Goal: Task Accomplishment & Management: Manage account settings

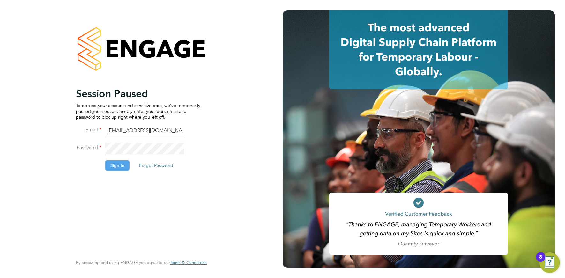
click at [121, 161] on button "Sign In" at bounding box center [117, 166] width 24 height 10
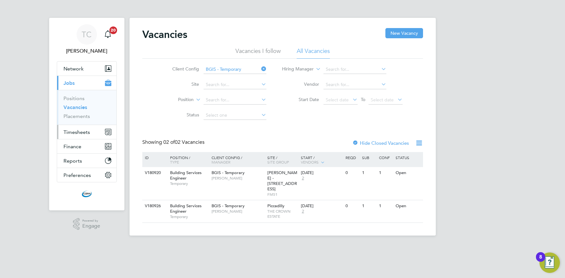
click at [85, 130] on span "Timesheets" at bounding box center [77, 132] width 26 height 6
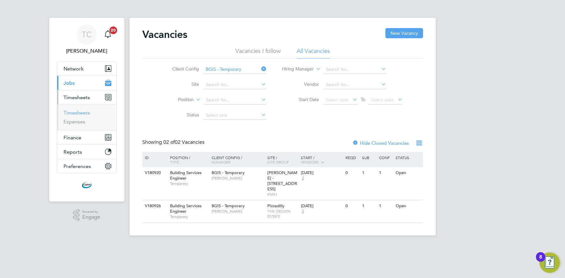
click at [81, 115] on link "Timesheets" at bounding box center [77, 113] width 26 height 6
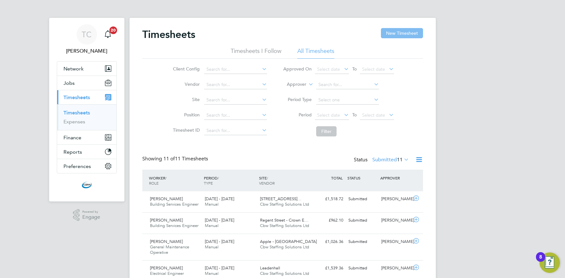
drag, startPoint x: 397, startPoint y: 33, endPoint x: 382, endPoint y: 36, distance: 14.7
click at [396, 34] on button "New Timesheet" at bounding box center [402, 33] width 42 height 10
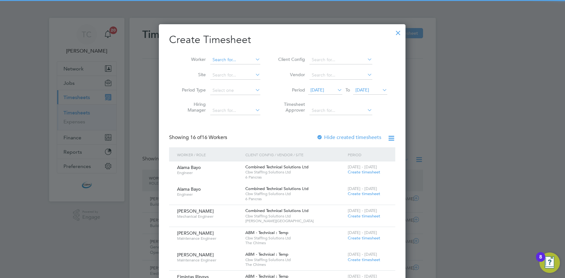
click at [236, 59] on input at bounding box center [235, 60] width 50 height 9
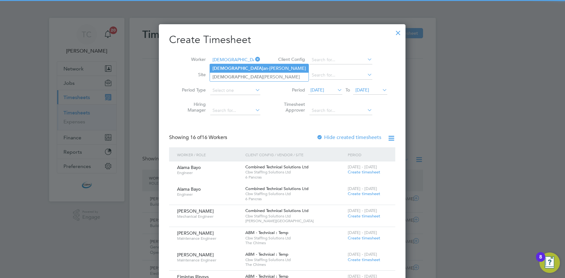
drag, startPoint x: 234, startPoint y: 63, endPoint x: 234, endPoint y: 67, distance: 4.5
click at [234, 64] on div "Timesheets New Timesheet Timesheets I Follow All Timesheets Client Config Vendo…" at bounding box center [283, 247] width 306 height 459
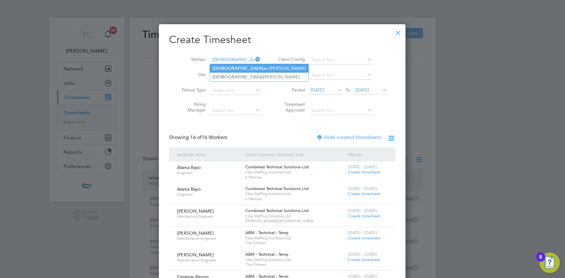
click at [234, 67] on li "[DEMOGRAPHIC_DATA] an-[PERSON_NAME]" at bounding box center [259, 68] width 99 height 9
type input "[PERSON_NAME]"
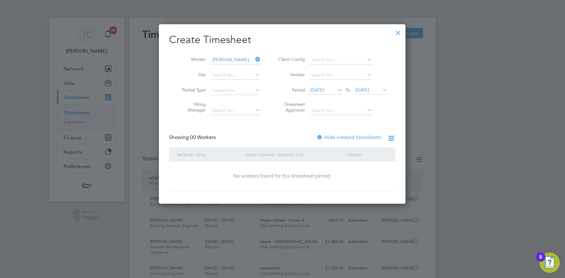
click at [342, 138] on label "Hide created timesheets" at bounding box center [349, 137] width 65 height 6
drag, startPoint x: 376, startPoint y: 75, endPoint x: 373, endPoint y: 84, distance: 9.7
click at [375, 76] on li "Vendor" at bounding box center [331, 75] width 127 height 15
click at [369, 88] on span "[DATE]" at bounding box center [363, 90] width 14 height 6
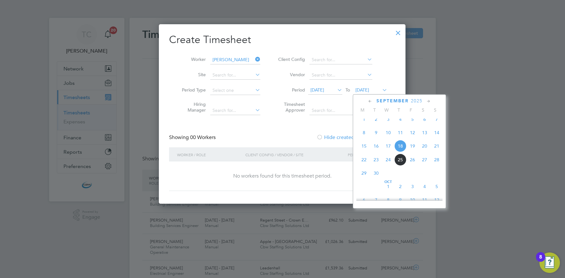
drag, startPoint x: 412, startPoint y: 152, endPoint x: 406, endPoint y: 152, distance: 6.7
click at [412, 152] on span "19" at bounding box center [413, 146] width 12 height 12
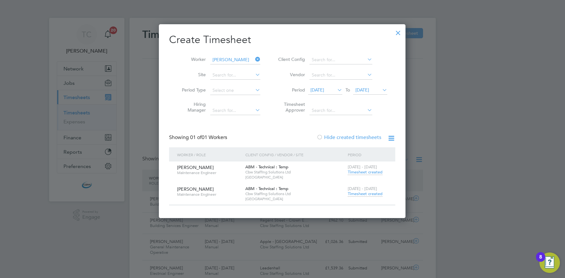
drag, startPoint x: 357, startPoint y: 195, endPoint x: 352, endPoint y: 194, distance: 4.8
click at [357, 195] on span "Timesheet created" at bounding box center [365, 194] width 35 height 6
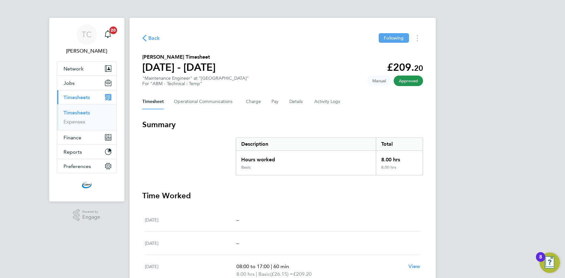
click at [152, 39] on span "Back" at bounding box center [154, 38] width 12 height 8
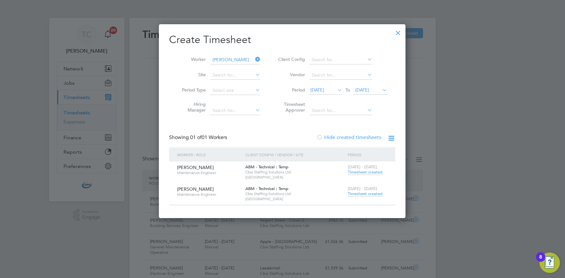
click at [399, 33] on div at bounding box center [398, 31] width 11 height 11
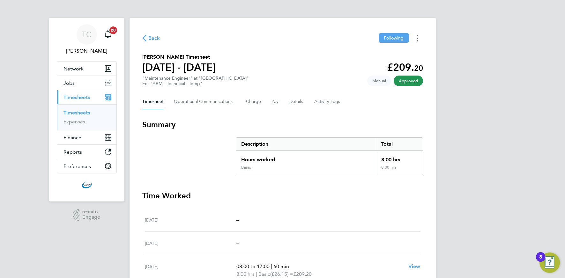
click at [417, 38] on icon "Timesheets Menu" at bounding box center [417, 38] width 1 height 6
click at [314, 70] on section "[PERSON_NAME] Timesheet [DATE] - [DATE] £209. 20 "Maintenance Engineer" at "[GE…" at bounding box center [282, 69] width 281 height 33
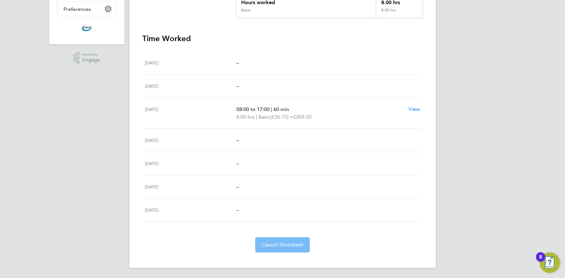
drag, startPoint x: 271, startPoint y: 250, endPoint x: 236, endPoint y: 237, distance: 37.7
click at [271, 250] on button "Cancel Timesheet" at bounding box center [282, 245] width 55 height 15
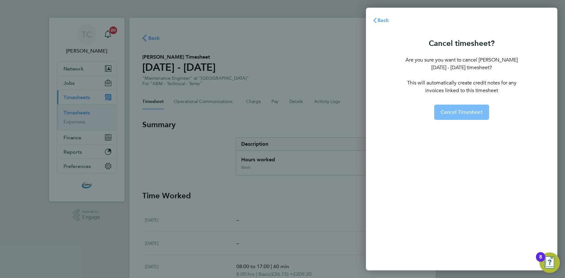
drag, startPoint x: 455, startPoint y: 110, endPoint x: 438, endPoint y: 117, distance: 18.4
click at [455, 110] on span "Cancel Timesheet" at bounding box center [462, 112] width 42 height 6
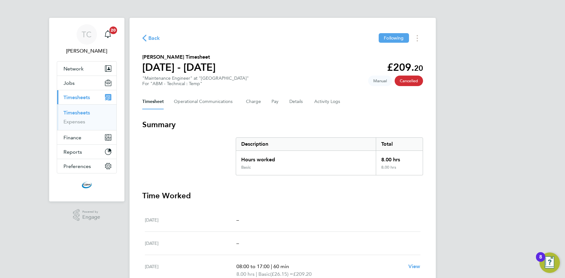
drag, startPoint x: 79, startPoint y: 116, endPoint x: 90, endPoint y: 116, distance: 11.2
click at [79, 116] on link "Timesheets" at bounding box center [77, 113] width 26 height 6
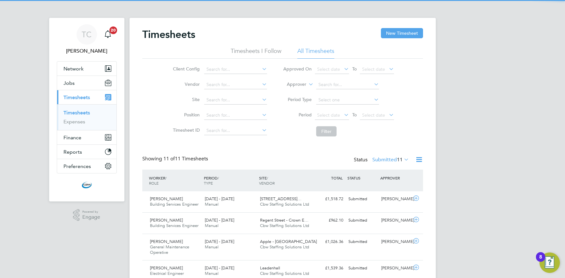
drag, startPoint x: 397, startPoint y: 36, endPoint x: 382, endPoint y: 38, distance: 14.8
click at [396, 36] on button "New Timesheet" at bounding box center [402, 33] width 42 height 10
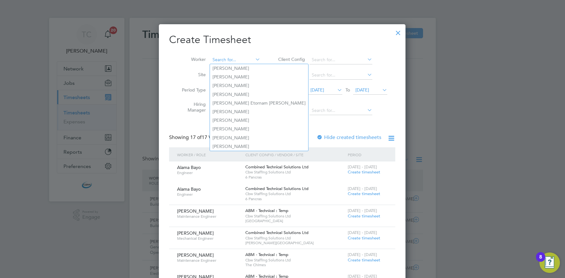
click at [231, 59] on input at bounding box center [235, 60] width 50 height 9
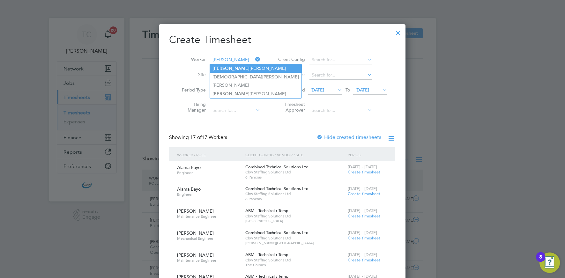
click at [230, 66] on li "[PERSON_NAME]-[PERSON_NAME]" at bounding box center [256, 68] width 92 height 9
type input "[PERSON_NAME]"
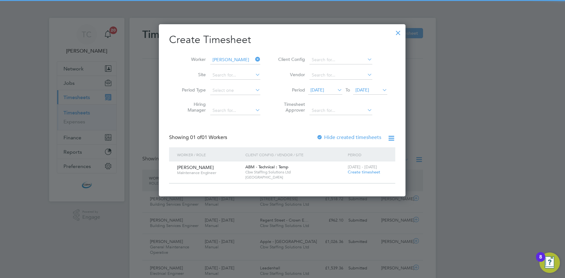
drag, startPoint x: 354, startPoint y: 173, endPoint x: 340, endPoint y: 173, distance: 13.4
click at [354, 173] on span "Create timesheet" at bounding box center [364, 172] width 33 height 5
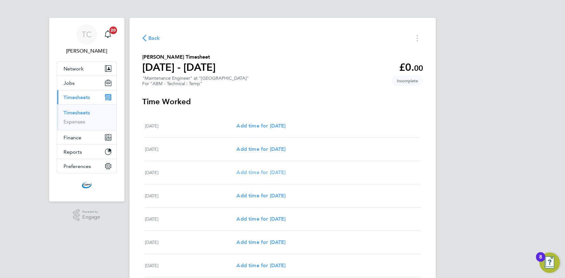
click at [267, 174] on span "Add time for [DATE]" at bounding box center [261, 173] width 49 height 6
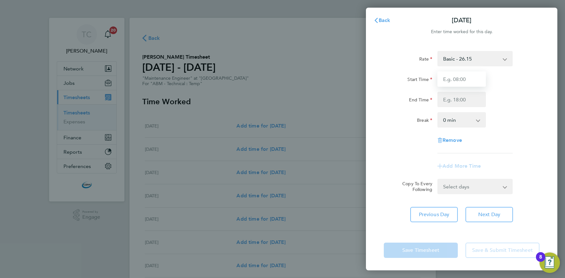
click at [457, 81] on input "Start Time" at bounding box center [462, 79] width 49 height 15
type input "08:00"
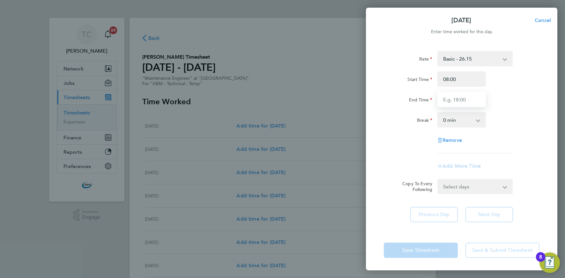
click at [465, 100] on input "End Time" at bounding box center [462, 99] width 49 height 15
type input "17:00"
click at [465, 189] on select "Select days Day [DATE] [DATE] [DATE] [DATE]" at bounding box center [471, 187] width 67 height 14
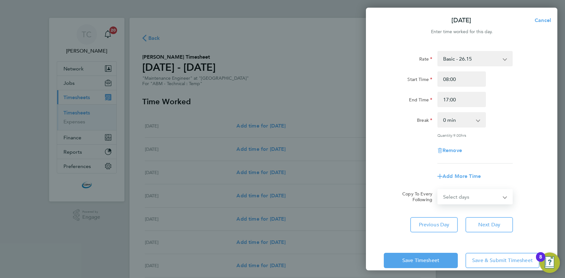
select select "DAY"
click at [438, 190] on select "Select days Day [DATE] [DATE] [DATE] [DATE]" at bounding box center [471, 197] width 67 height 14
select select "[DATE]"
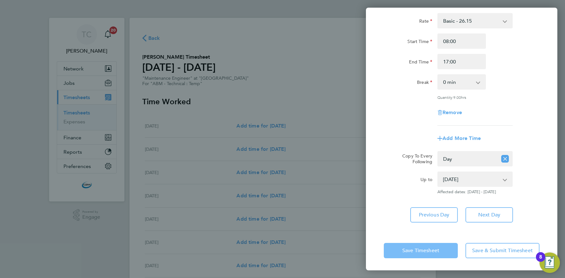
click at [423, 255] on button "Save Timesheet" at bounding box center [421, 250] width 74 height 15
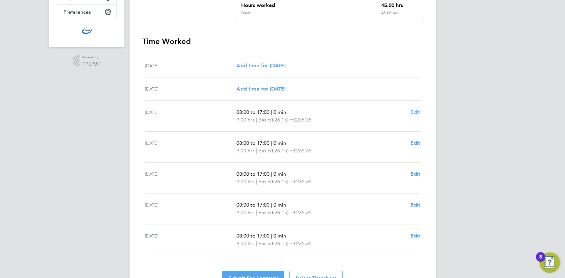
click at [414, 111] on span "Edit" at bounding box center [416, 112] width 10 height 6
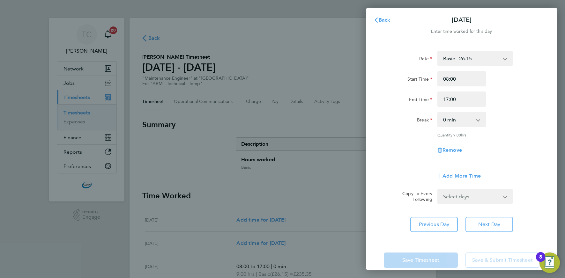
drag, startPoint x: 512, startPoint y: 101, endPoint x: 512, endPoint y: 106, distance: 4.8
click at [512, 102] on div "End Time 17:00" at bounding box center [462, 99] width 161 height 15
drag, startPoint x: 497, startPoint y: 271, endPoint x: 495, endPoint y: 266, distance: 5.7
click at [496, 270] on div "Back [DATE] Enter time worked for this day. Rate Basic - 26.15 Overtime - 39.97…" at bounding box center [282, 139] width 565 height 278
click at [495, 249] on div "Save Timesheet Save & Submit Timesheet" at bounding box center [462, 260] width 192 height 41
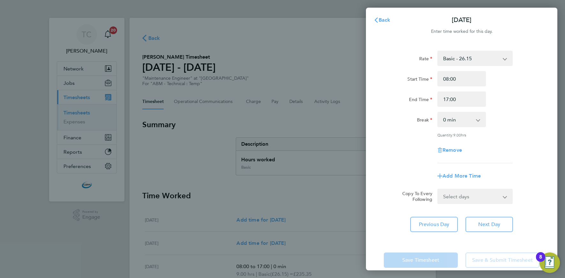
click at [500, 261] on app-form-button "Save & Submit Timesheet" at bounding box center [501, 260] width 78 height 15
drag, startPoint x: 387, startPoint y: 18, endPoint x: 388, endPoint y: 22, distance: 4.5
click at [387, 18] on span "Back" at bounding box center [385, 20] width 12 height 6
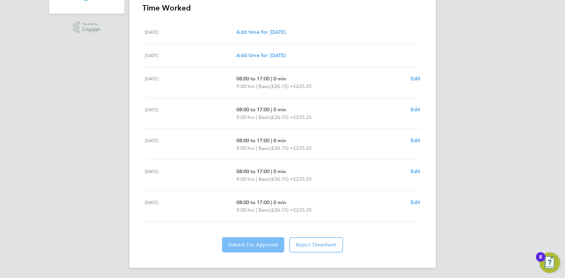
click at [253, 242] on span "Submit For Approval" at bounding box center [253, 245] width 49 height 6
click at [415, 79] on span "Edit" at bounding box center [416, 79] width 10 height 6
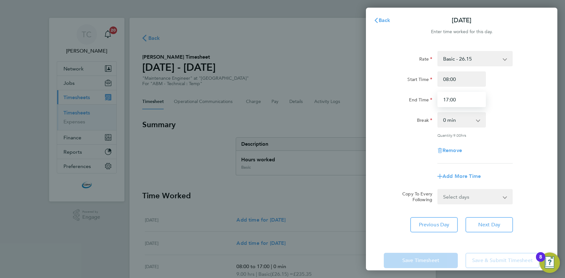
drag, startPoint x: 450, startPoint y: 99, endPoint x: 457, endPoint y: 101, distance: 7.3
click at [450, 99] on input "17:00" at bounding box center [462, 99] width 49 height 15
type input "11:00"
click at [522, 102] on div "End Time 11:00" at bounding box center [462, 99] width 161 height 15
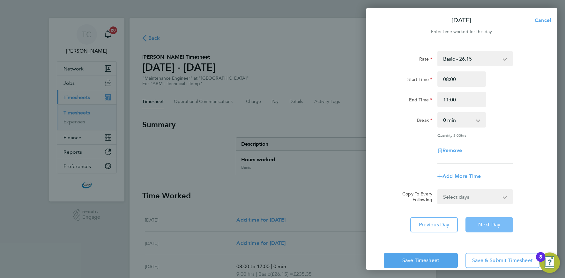
click at [484, 227] on span "Next Day" at bounding box center [490, 225] width 22 height 6
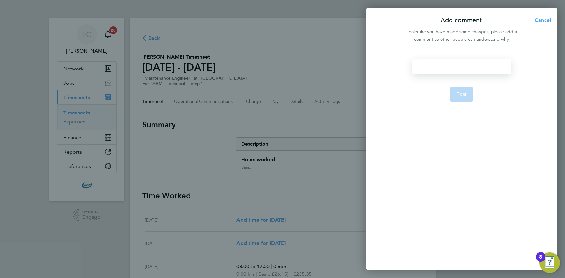
click at [442, 68] on div at bounding box center [461, 66] width 99 height 15
click at [441, 67] on div at bounding box center [461, 66] width 99 height 15
click at [462, 97] on span "Post" at bounding box center [462, 94] width 11 height 6
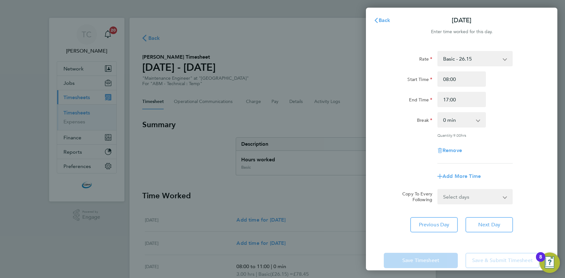
click at [455, 119] on select "0 min 15 min 30 min 45 min 60 min 75 min 90 min" at bounding box center [458, 120] width 40 height 14
select select "60"
click at [438, 113] on select "0 min 15 min 30 min 45 min 60 min 75 min 90 min" at bounding box center [458, 120] width 40 height 14
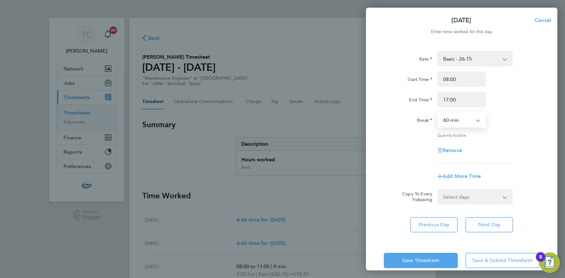
click at [461, 194] on select "Select days Day [DATE] [DATE] [DATE]" at bounding box center [471, 197] width 67 height 14
select select "DAY"
click at [438, 190] on select "Select days Day [DATE] [DATE] [DATE]" at bounding box center [471, 197] width 67 height 14
select select "[DATE]"
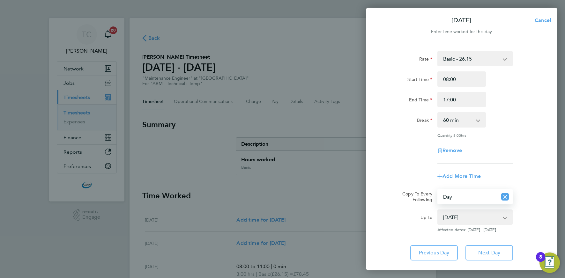
scroll to position [38, 0]
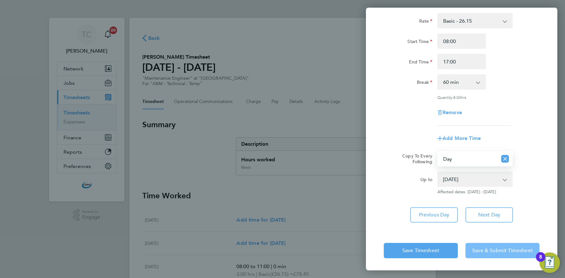
click at [487, 255] on button "Save & Submit Timesheet" at bounding box center [503, 250] width 74 height 15
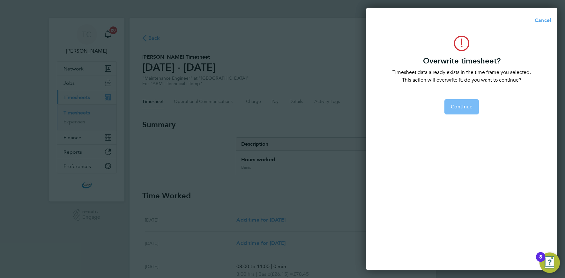
drag, startPoint x: 457, startPoint y: 105, endPoint x: 437, endPoint y: 106, distance: 19.8
click at [457, 105] on span "Continue" at bounding box center [462, 107] width 22 height 6
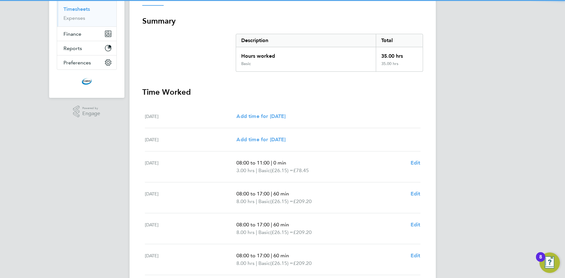
scroll to position [188, 0]
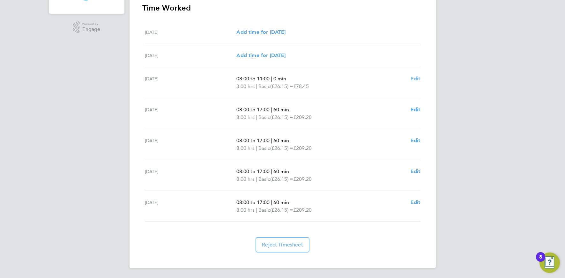
click at [413, 79] on span "Edit" at bounding box center [416, 79] width 10 height 6
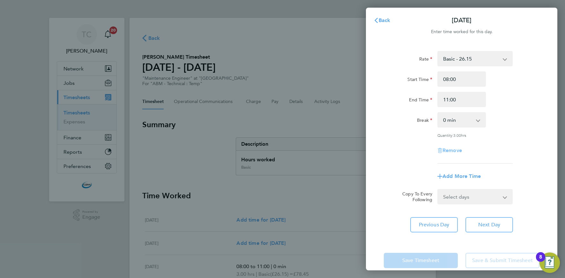
click at [457, 151] on span "Remove" at bounding box center [452, 150] width 19 height 6
select select "null"
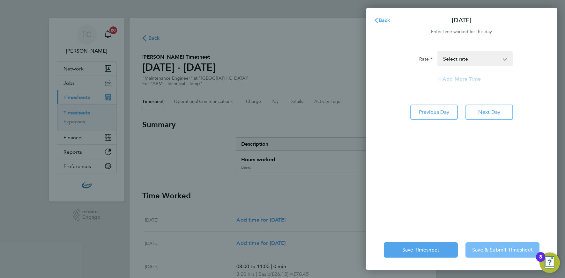
click at [490, 253] on span "Save & Submit Timesheet" at bounding box center [502, 250] width 61 height 6
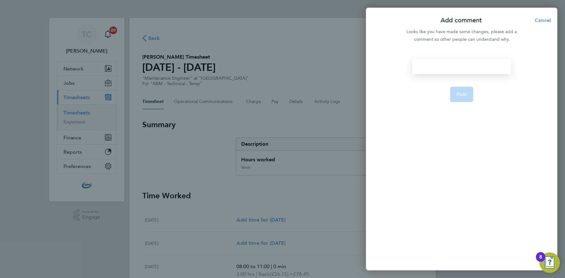
click at [429, 70] on div at bounding box center [461, 66] width 99 height 15
click at [461, 95] on span "Post" at bounding box center [462, 94] width 11 height 6
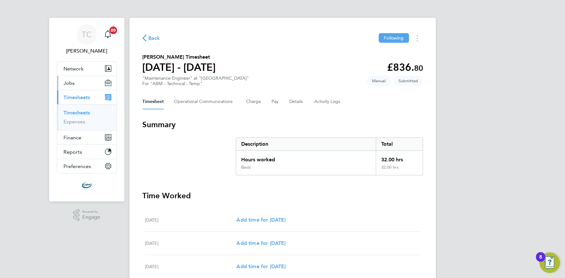
drag, startPoint x: 87, startPoint y: 84, endPoint x: 87, endPoint y: 87, distance: 3.9
click at [87, 84] on button "Jobs" at bounding box center [86, 83] width 59 height 14
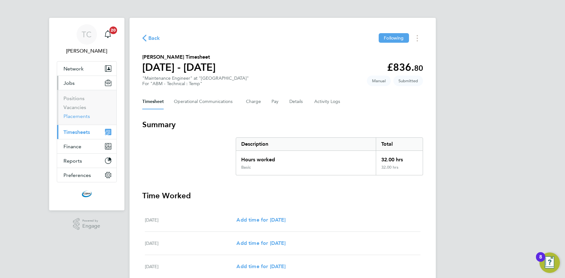
click at [76, 114] on link "Placements" at bounding box center [77, 116] width 26 height 6
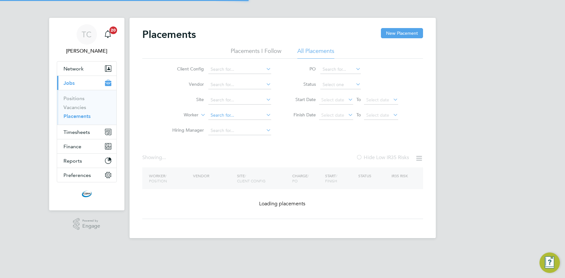
click at [228, 116] on input at bounding box center [239, 115] width 63 height 9
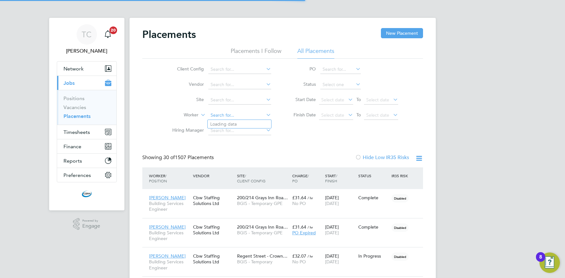
scroll to position [6, 30]
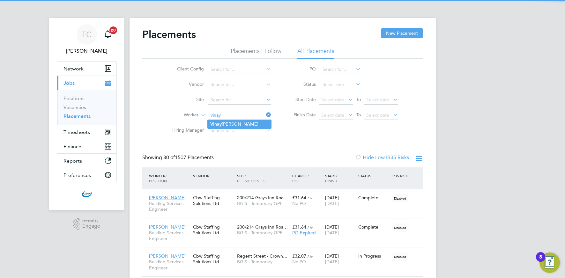
click at [225, 122] on li "[PERSON_NAME] [PERSON_NAME]" at bounding box center [240, 124] width 64 height 9
type input "[PERSON_NAME]"
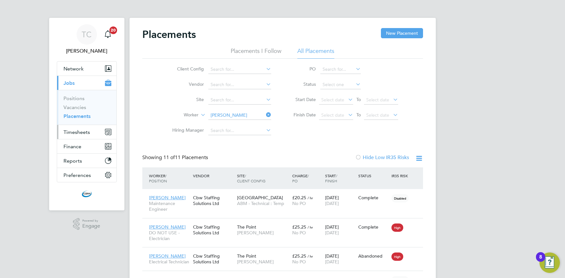
click at [82, 132] on span "Timesheets" at bounding box center [77, 132] width 26 height 6
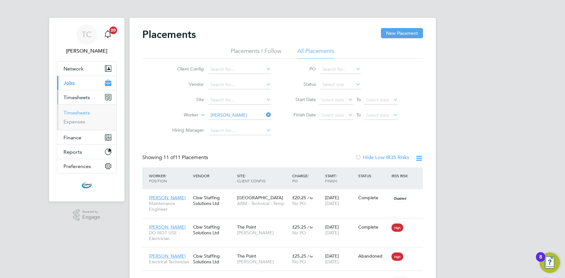
click at [81, 114] on link "Timesheets" at bounding box center [77, 113] width 26 height 6
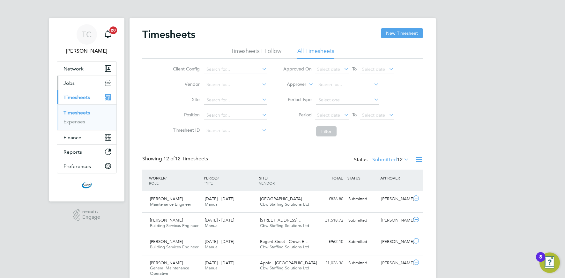
click at [69, 86] on span "Jobs" at bounding box center [69, 83] width 11 height 6
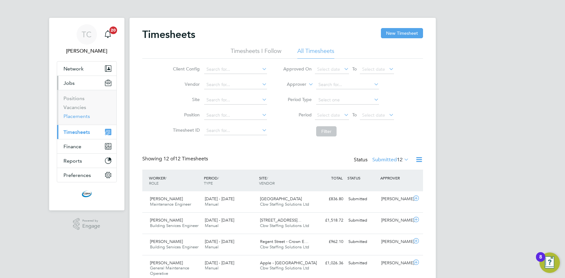
drag, startPoint x: 78, startPoint y: 116, endPoint x: 87, endPoint y: 116, distance: 9.9
click at [78, 116] on link "Placements" at bounding box center [77, 116] width 26 height 6
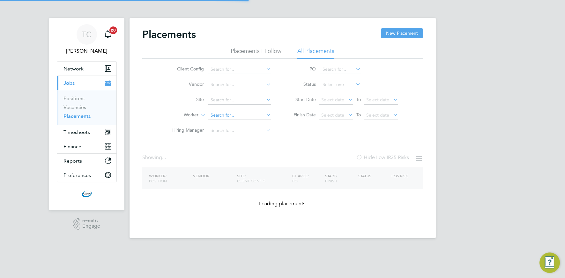
click at [229, 116] on input at bounding box center [239, 115] width 63 height 9
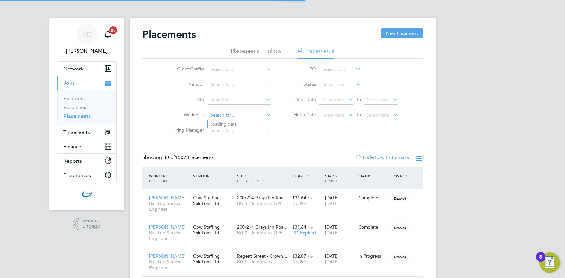
scroll to position [6, 30]
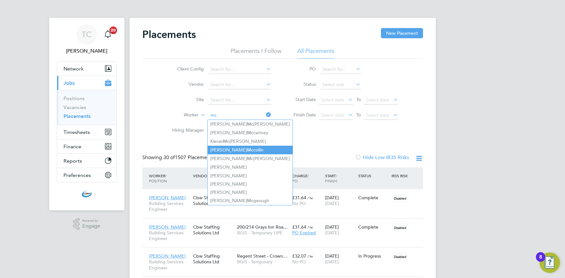
type input "[PERSON_NAME]"
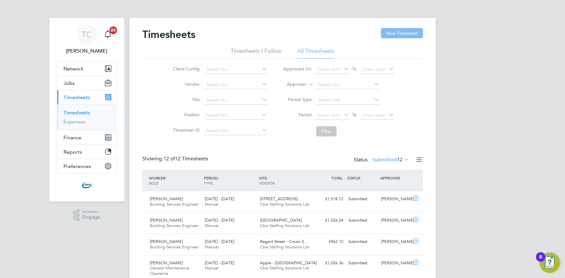
click at [399, 34] on button "New Timesheet" at bounding box center [402, 33] width 42 height 10
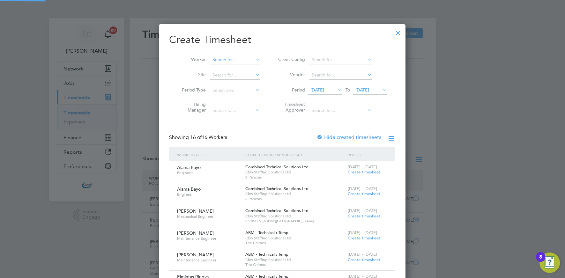
click at [230, 62] on input at bounding box center [235, 60] width 50 height 9
click at [249, 69] on b "Lecky" at bounding box center [267, 68] width 37 height 5
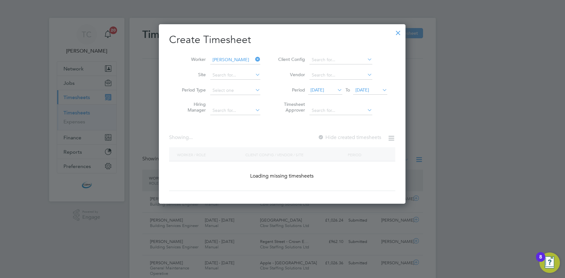
type input "Michael Lecky"
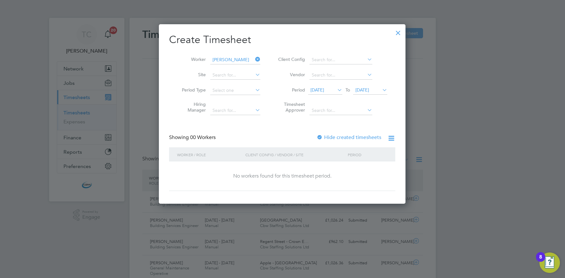
click at [377, 93] on span "[DATE]" at bounding box center [370, 90] width 34 height 9
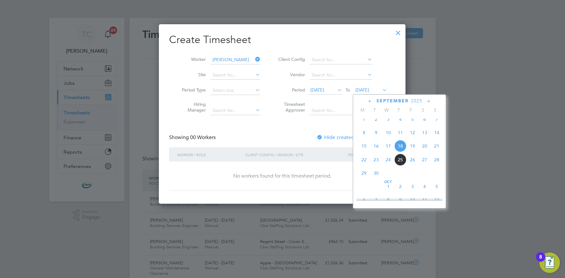
drag, startPoint x: 416, startPoint y: 151, endPoint x: 410, endPoint y: 151, distance: 6.1
click at [416, 151] on span "19" at bounding box center [413, 146] width 12 height 12
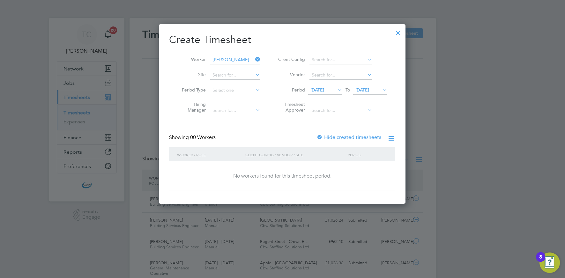
drag, startPoint x: 336, startPoint y: 88, endPoint x: 332, endPoint y: 93, distance: 6.1
click at [324, 88] on span "[DATE]" at bounding box center [318, 90] width 14 height 6
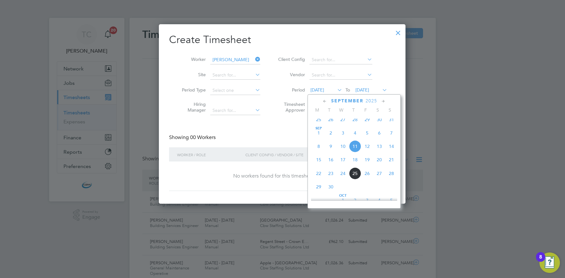
click at [369, 137] on span "5" at bounding box center [367, 133] width 12 height 12
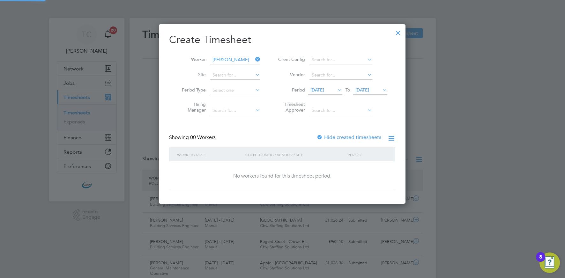
click at [350, 137] on label "Hide created timesheets" at bounding box center [349, 137] width 65 height 6
drag, startPoint x: 320, startPoint y: 91, endPoint x: 320, endPoint y: 97, distance: 5.8
click at [320, 91] on span "[DATE]" at bounding box center [318, 90] width 14 height 6
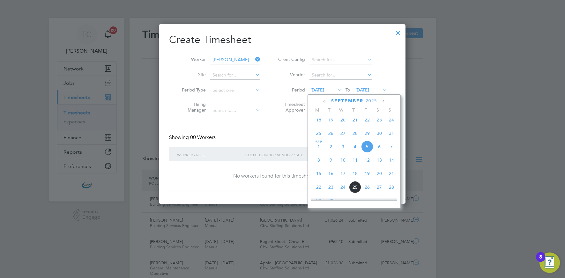
click at [318, 137] on span "25" at bounding box center [319, 133] width 12 height 12
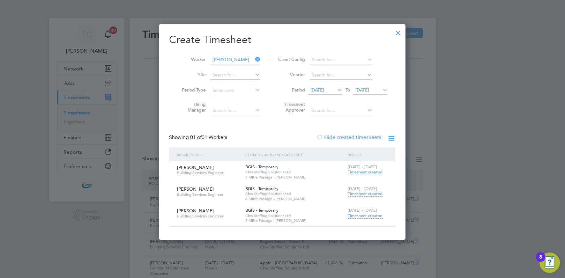
click at [358, 194] on span "Timesheet created" at bounding box center [365, 194] width 35 height 6
